Goal: Information Seeking & Learning: Learn about a topic

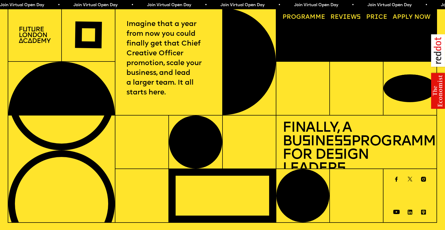
click at [33, 33] on img at bounding box center [35, 35] width 32 height 16
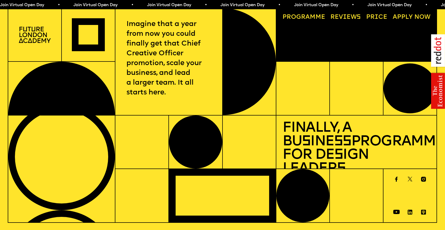
click at [30, 31] on img at bounding box center [35, 35] width 32 height 16
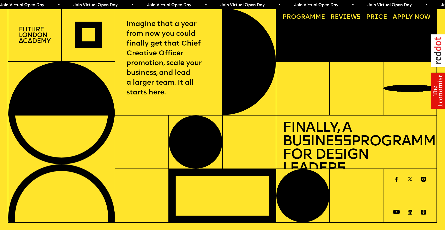
drag, startPoint x: 30, startPoint y: 31, endPoint x: 108, endPoint y: 3, distance: 82.8
click at [30, 31] on img at bounding box center [35, 35] width 32 height 16
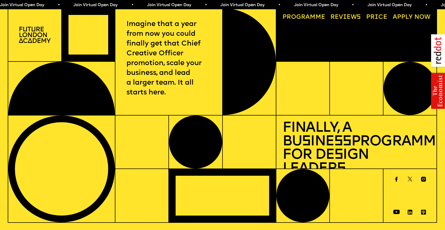
click at [310, 17] on link "Progr a mme" at bounding box center [304, 17] width 49 height 12
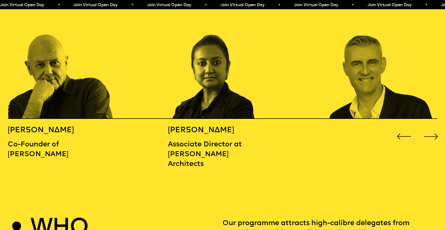
scroll to position [707, 0]
click at [436, 128] on div "Next slide" at bounding box center [431, 137] width 18 height 18
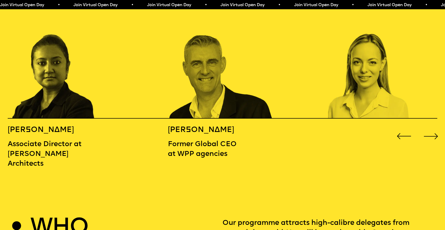
click at [434, 128] on div "Next slide" at bounding box center [431, 137] width 18 height 18
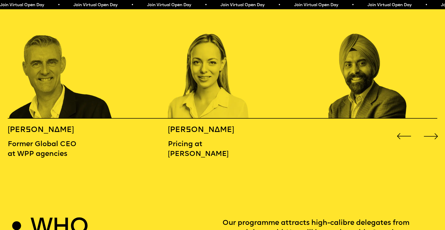
click at [434, 128] on div "Next slide" at bounding box center [431, 137] width 18 height 18
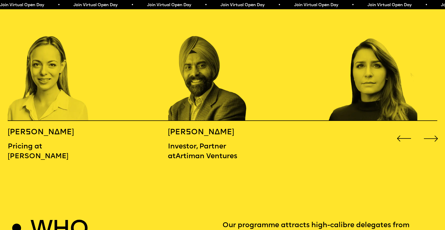
scroll to position [705, 0]
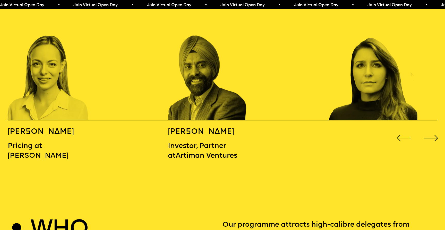
click at [434, 129] on div "Next slide" at bounding box center [431, 138] width 18 height 18
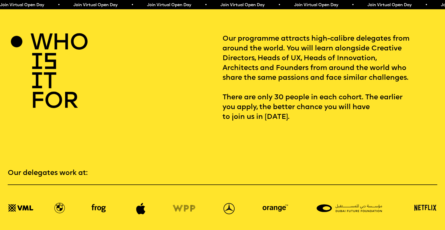
scroll to position [692, 0]
